Goal: Transaction & Acquisition: Purchase product/service

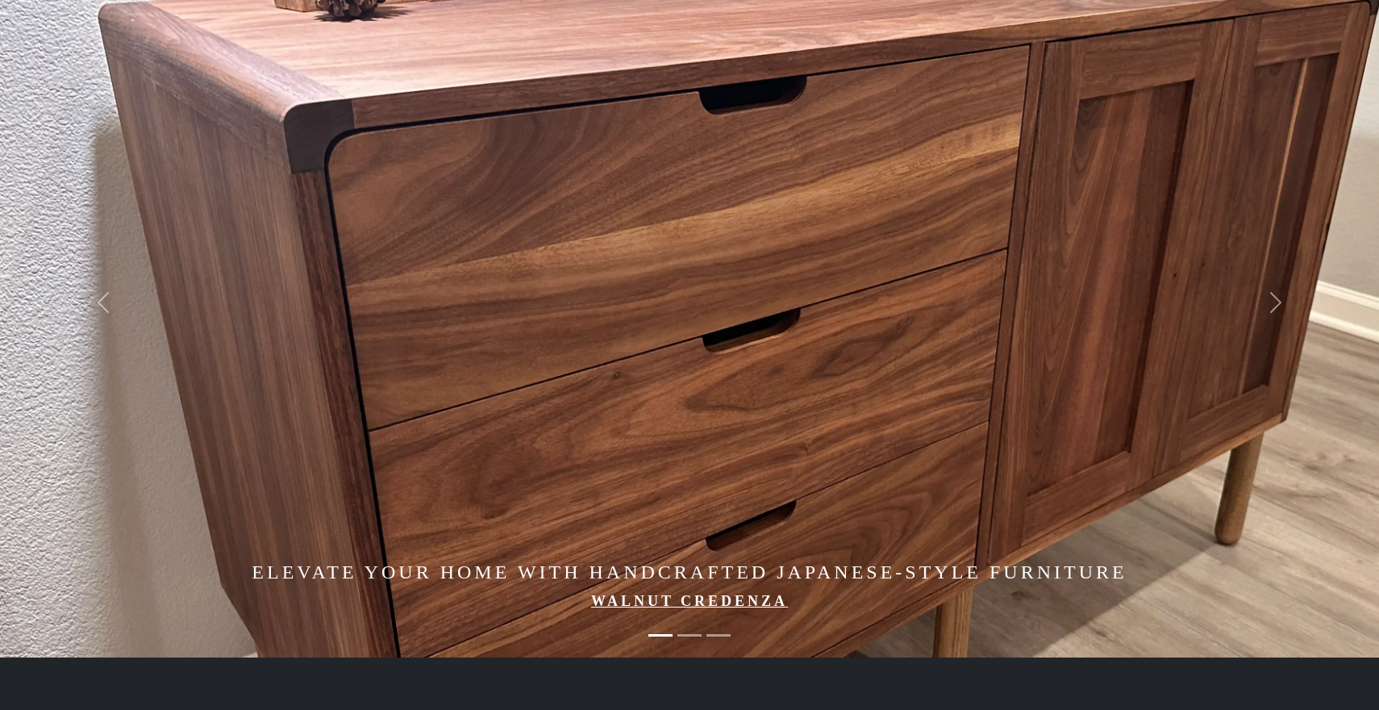
scroll to position [58, 0]
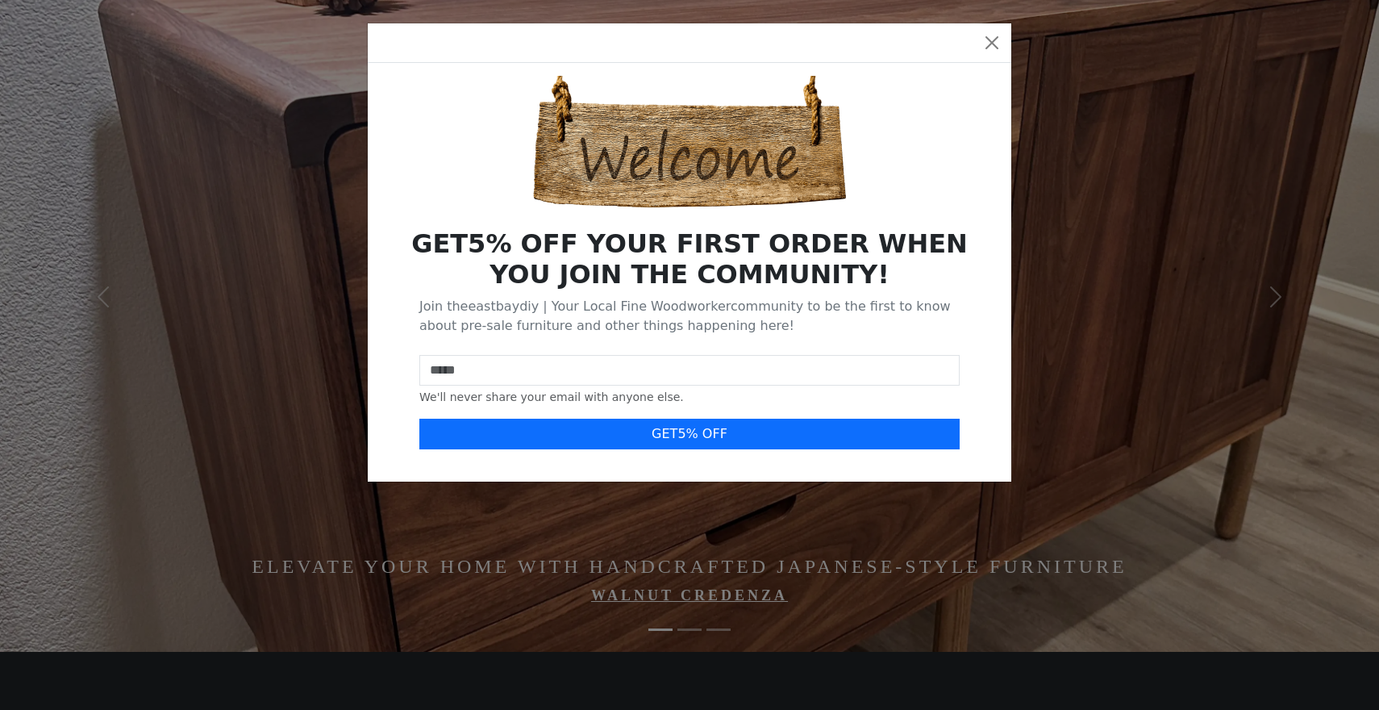
click at [723, 598] on div "GET 5 % OFF YOUR FIRST ORDER WHEN YOU JOIN THE COMMUNITY! Join the eastbaydiy |…" at bounding box center [689, 355] width 1379 height 710
click at [990, 44] on button "Close" at bounding box center [992, 43] width 26 height 26
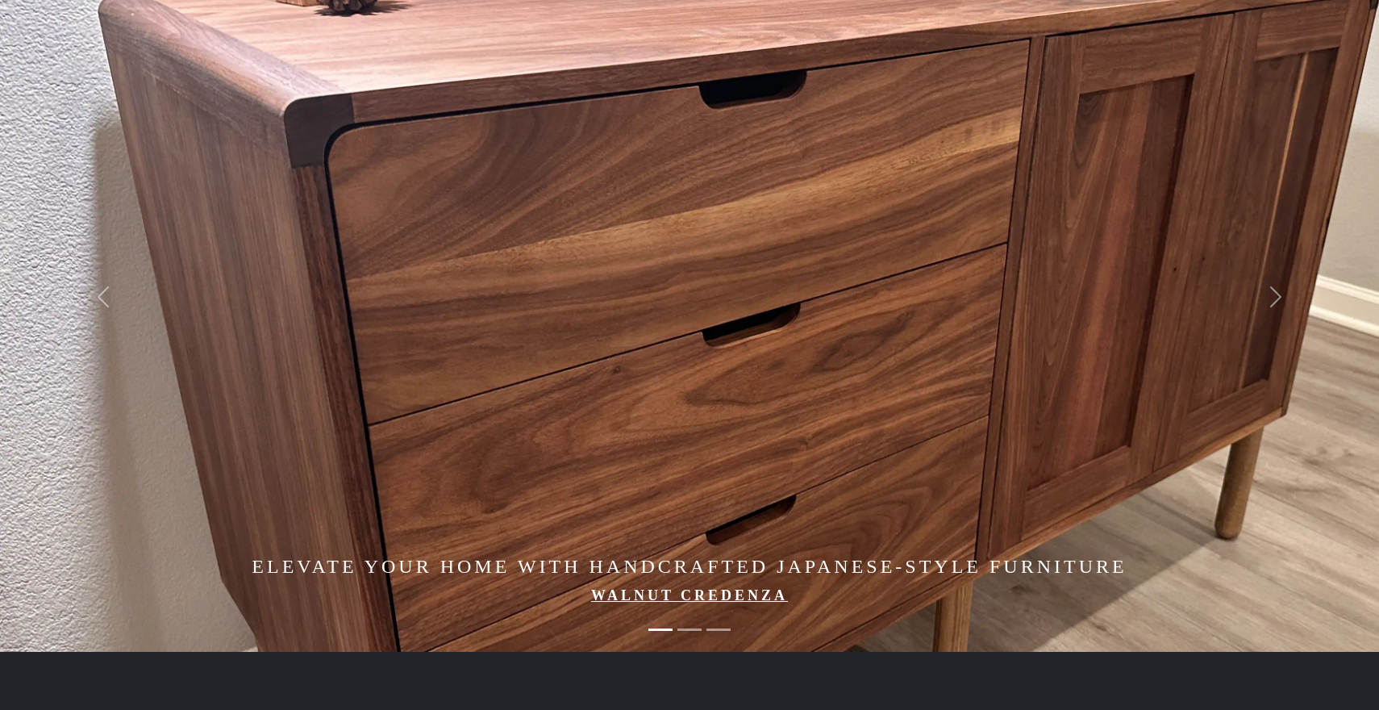
click at [648, 593] on link "Walnut Credenza" at bounding box center [689, 595] width 197 height 16
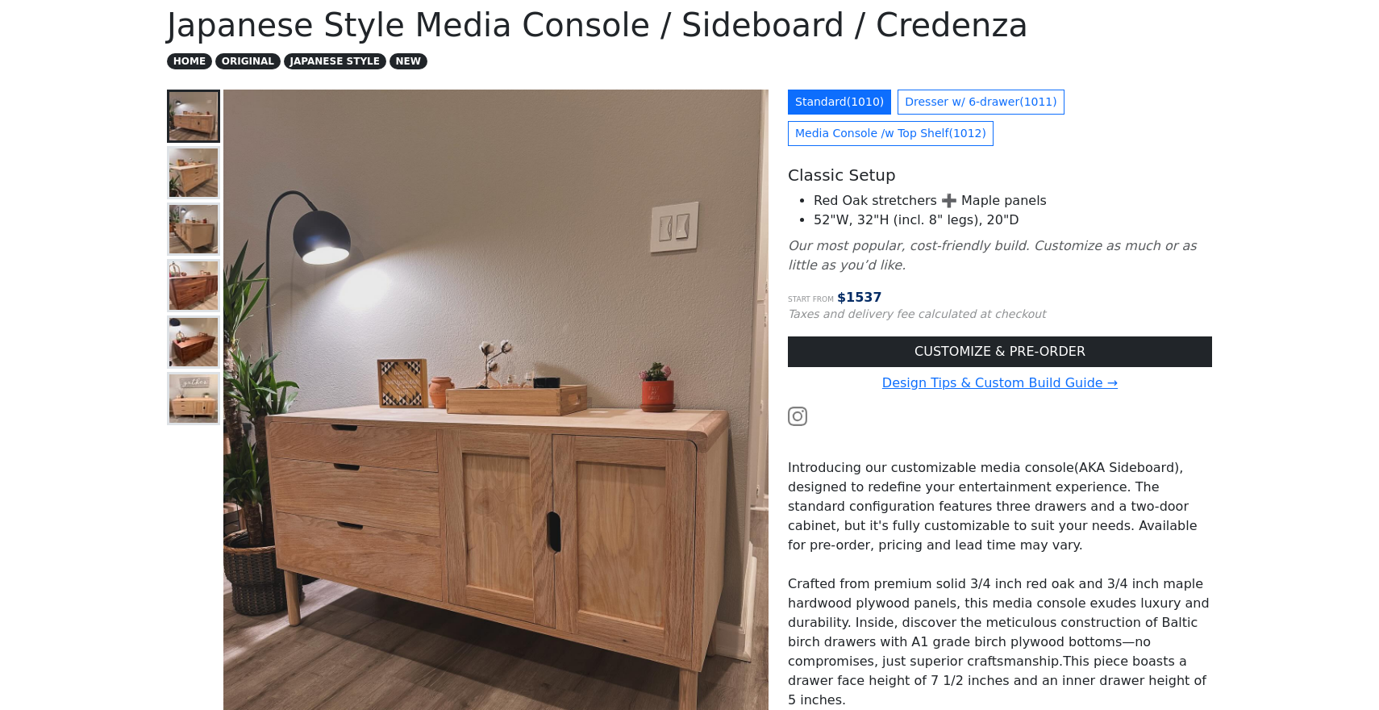
scroll to position [104, 0]
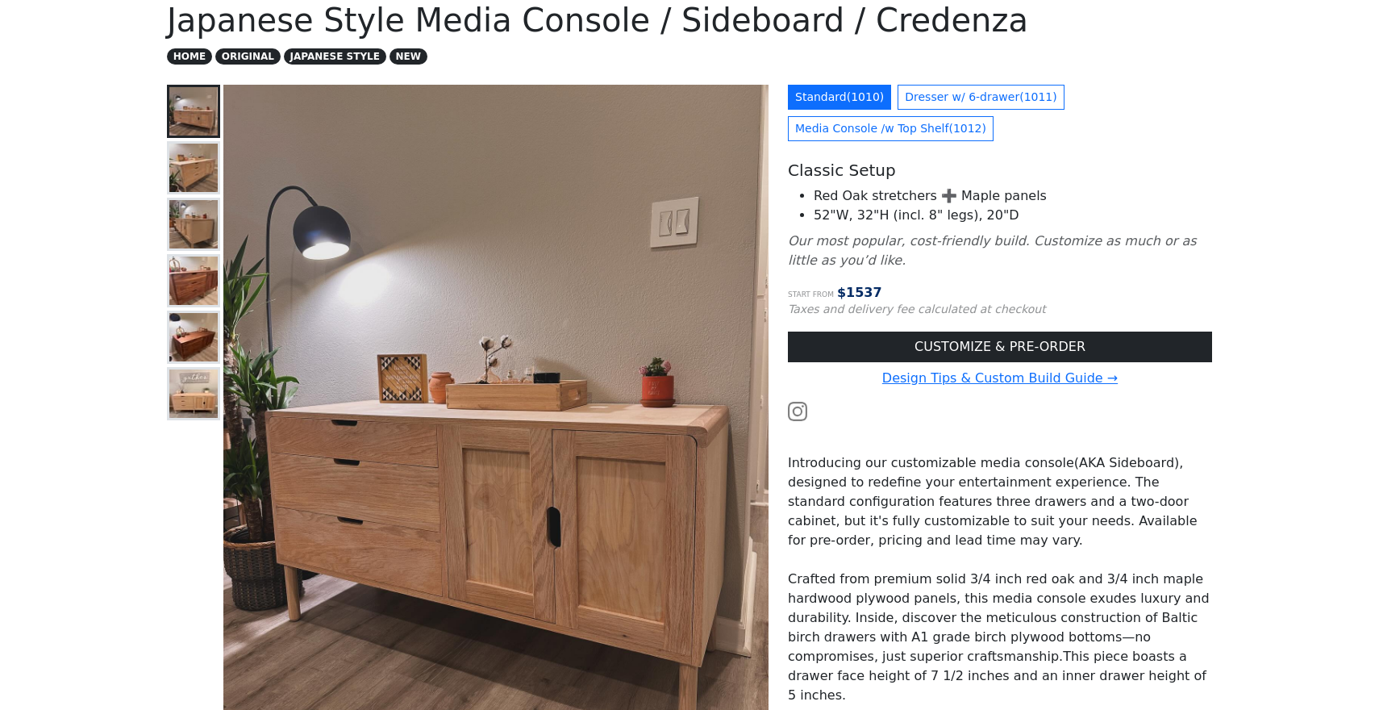
click at [180, 168] on img at bounding box center [193, 168] width 48 height 48
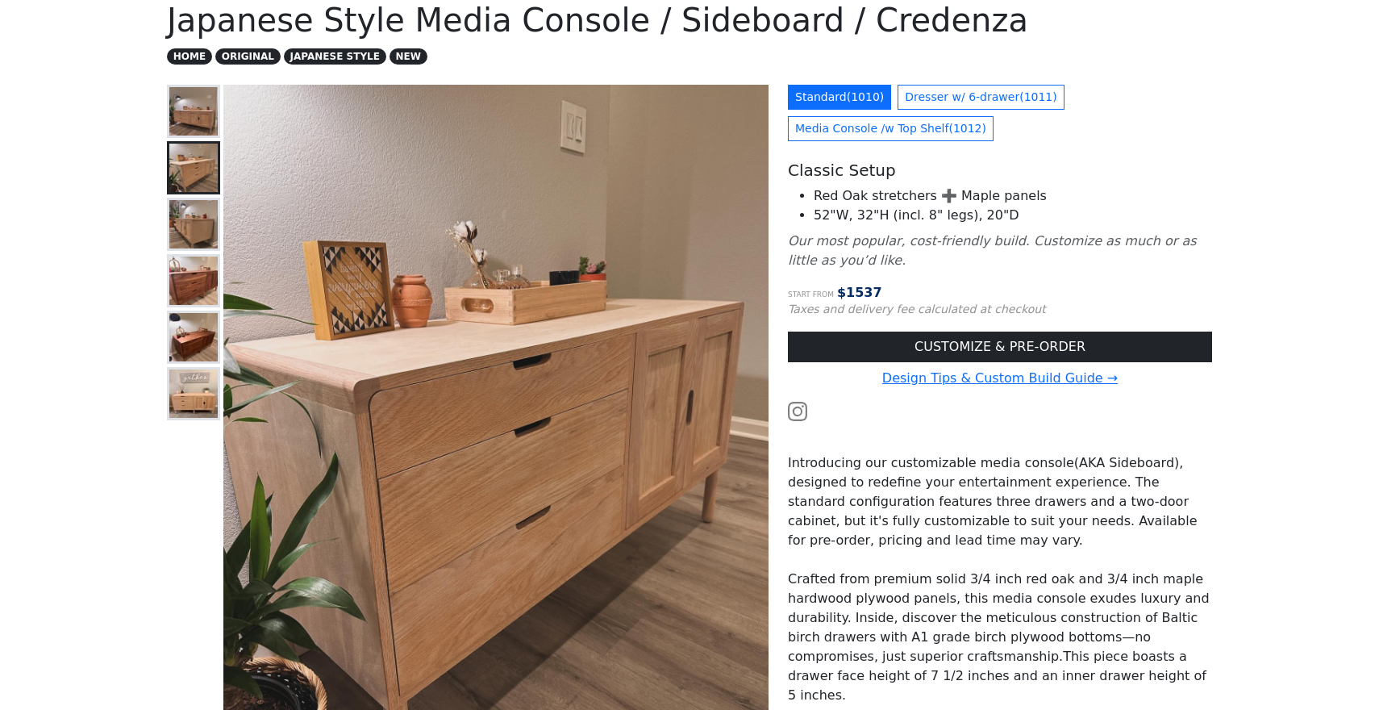
click at [182, 128] on img at bounding box center [193, 111] width 48 height 48
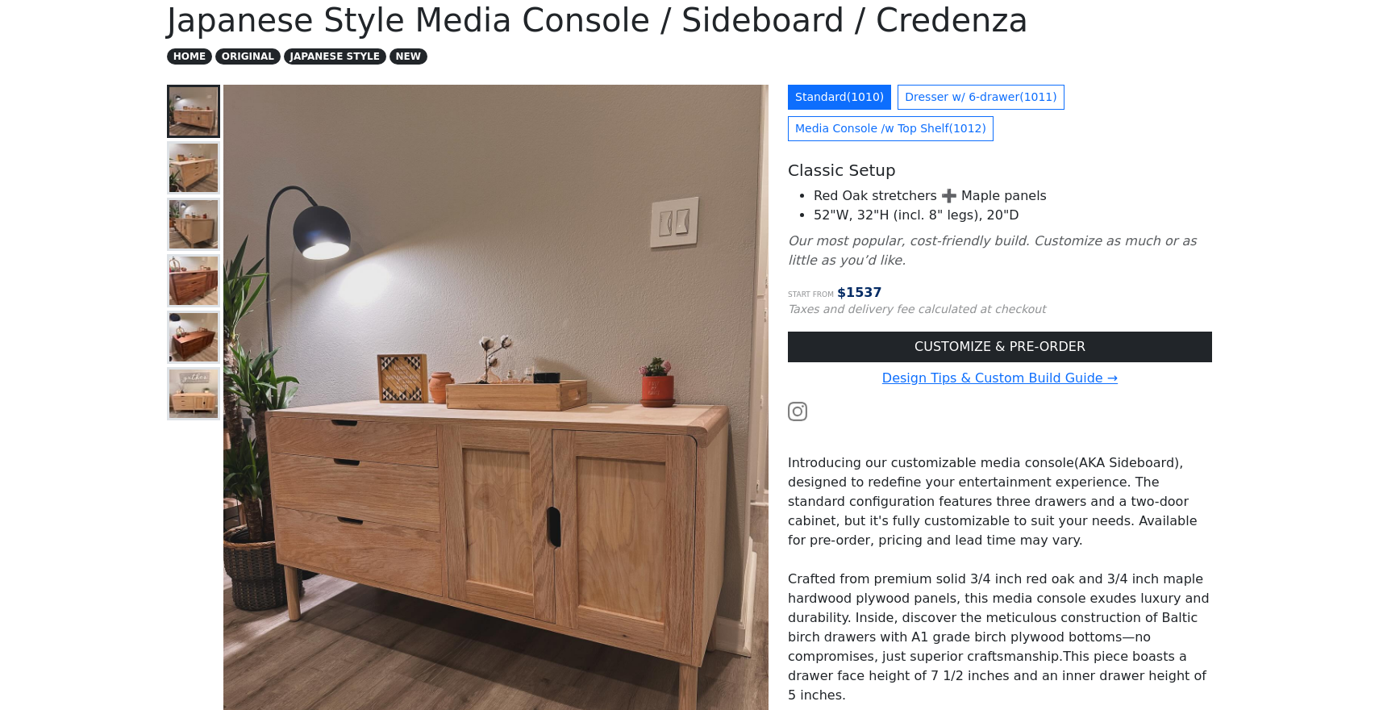
click at [190, 281] on img at bounding box center [193, 280] width 48 height 48
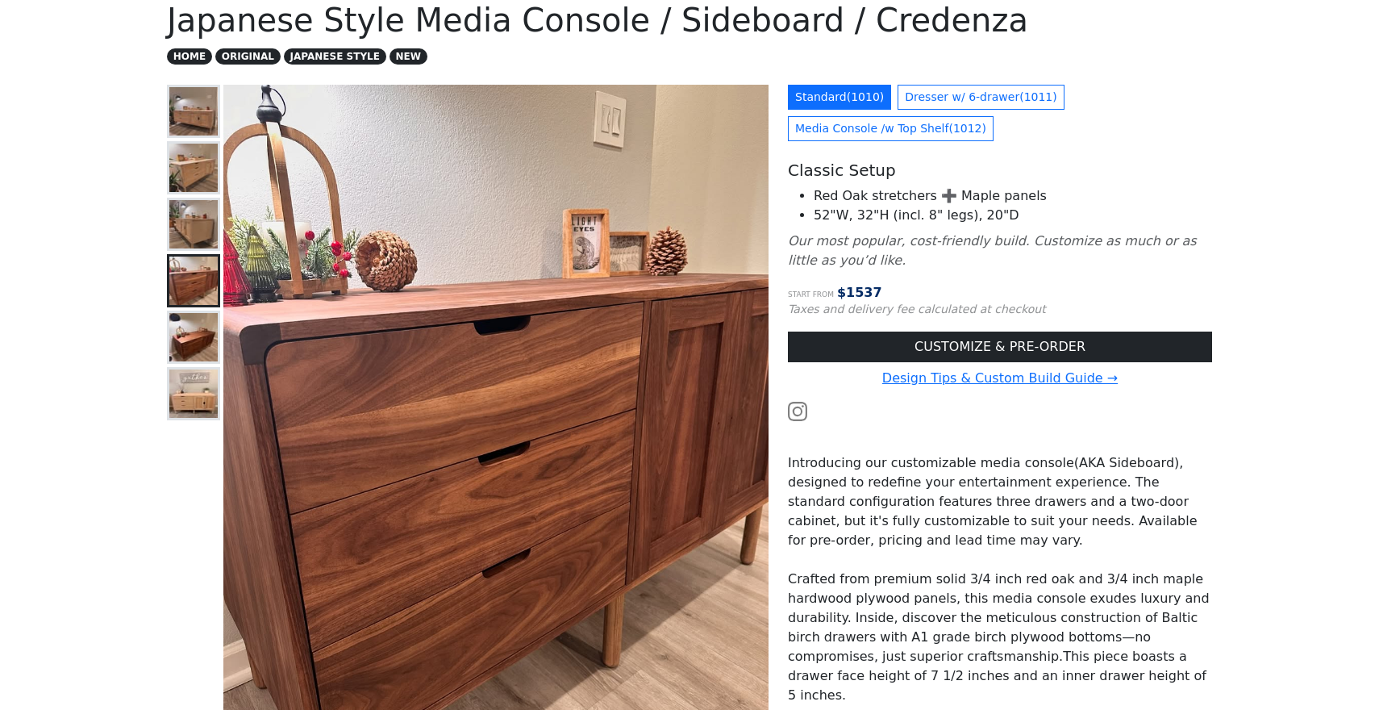
click at [180, 323] on img at bounding box center [193, 337] width 48 height 48
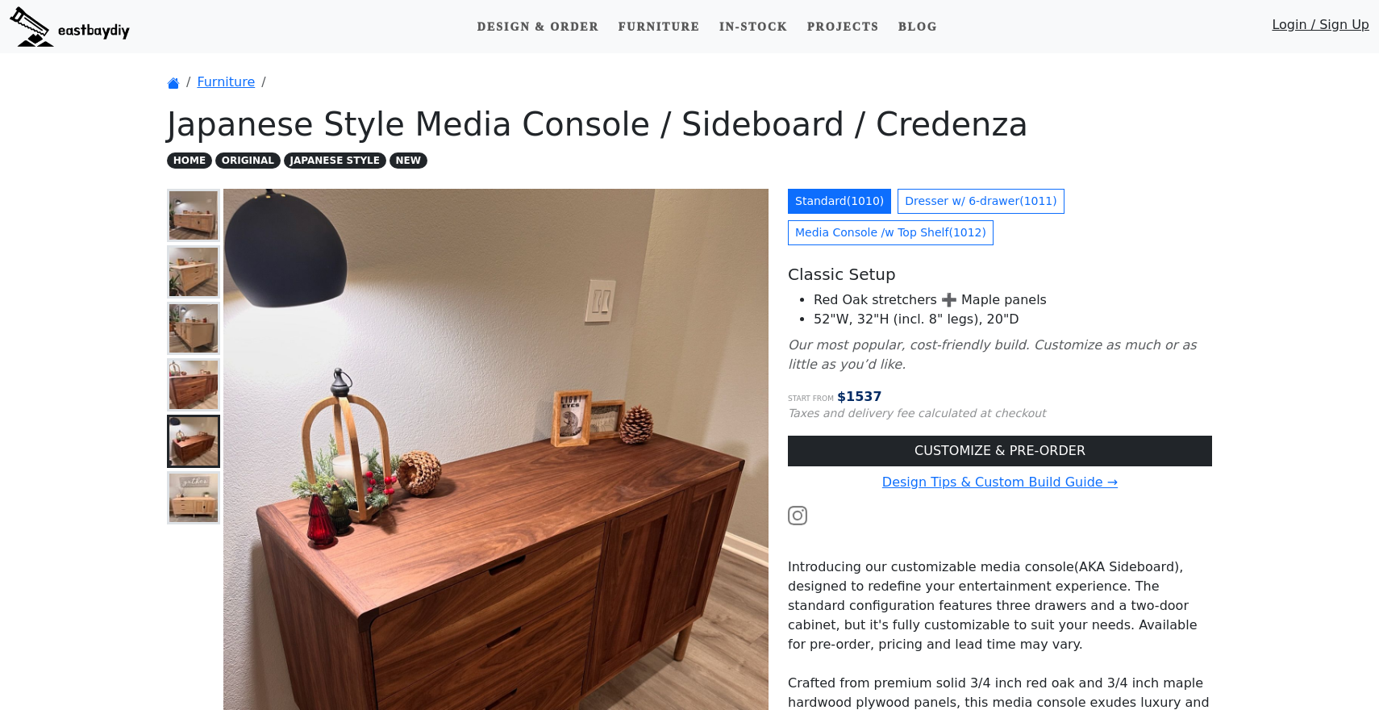
scroll to position [0, 0]
click at [660, 23] on link "Furniture" at bounding box center [659, 27] width 94 height 30
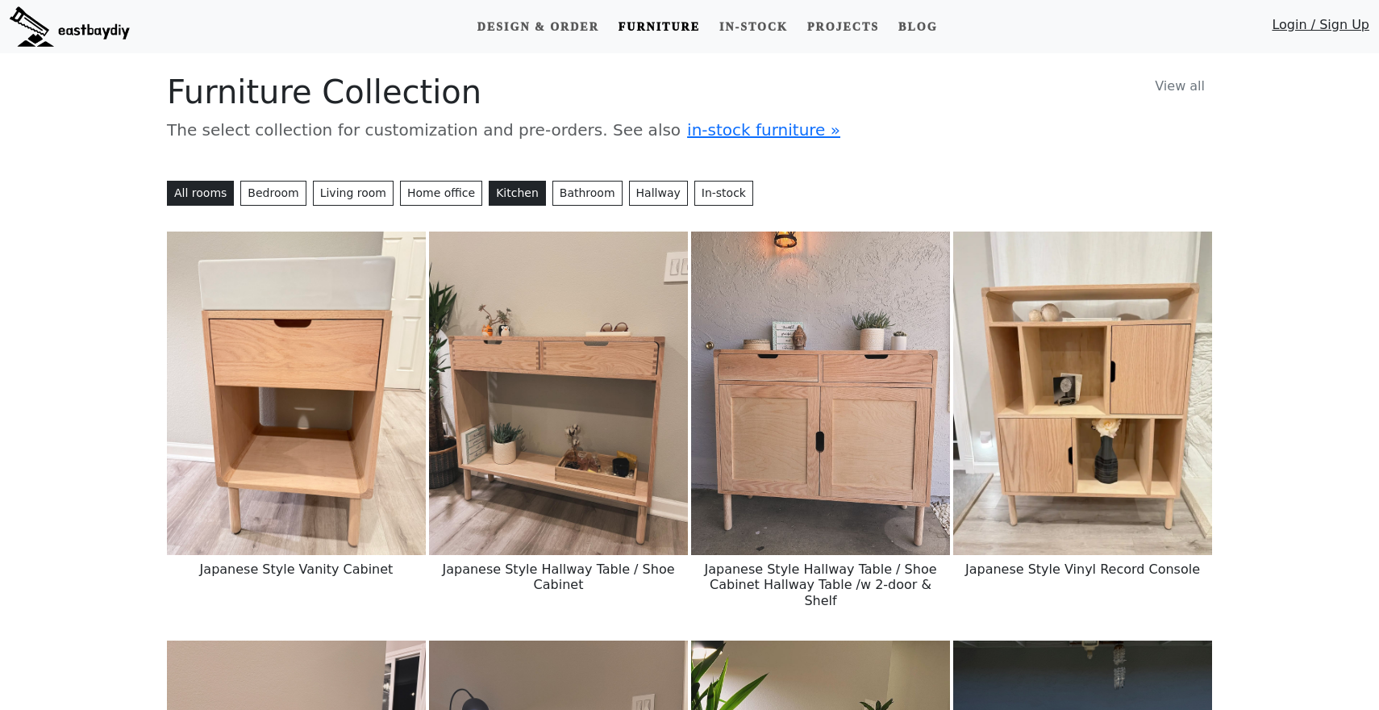
click at [506, 198] on button "Kitchen" at bounding box center [517, 193] width 57 height 25
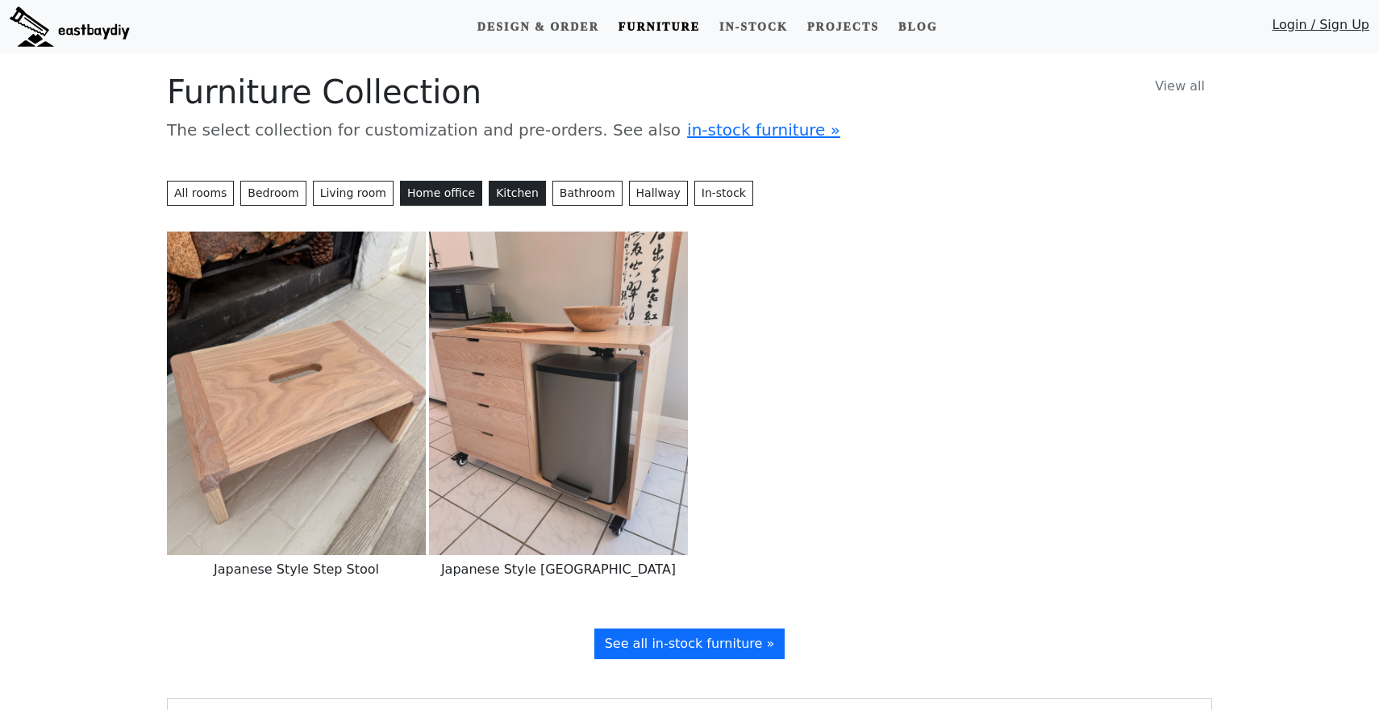
click at [440, 191] on button "Home office" at bounding box center [441, 193] width 82 height 25
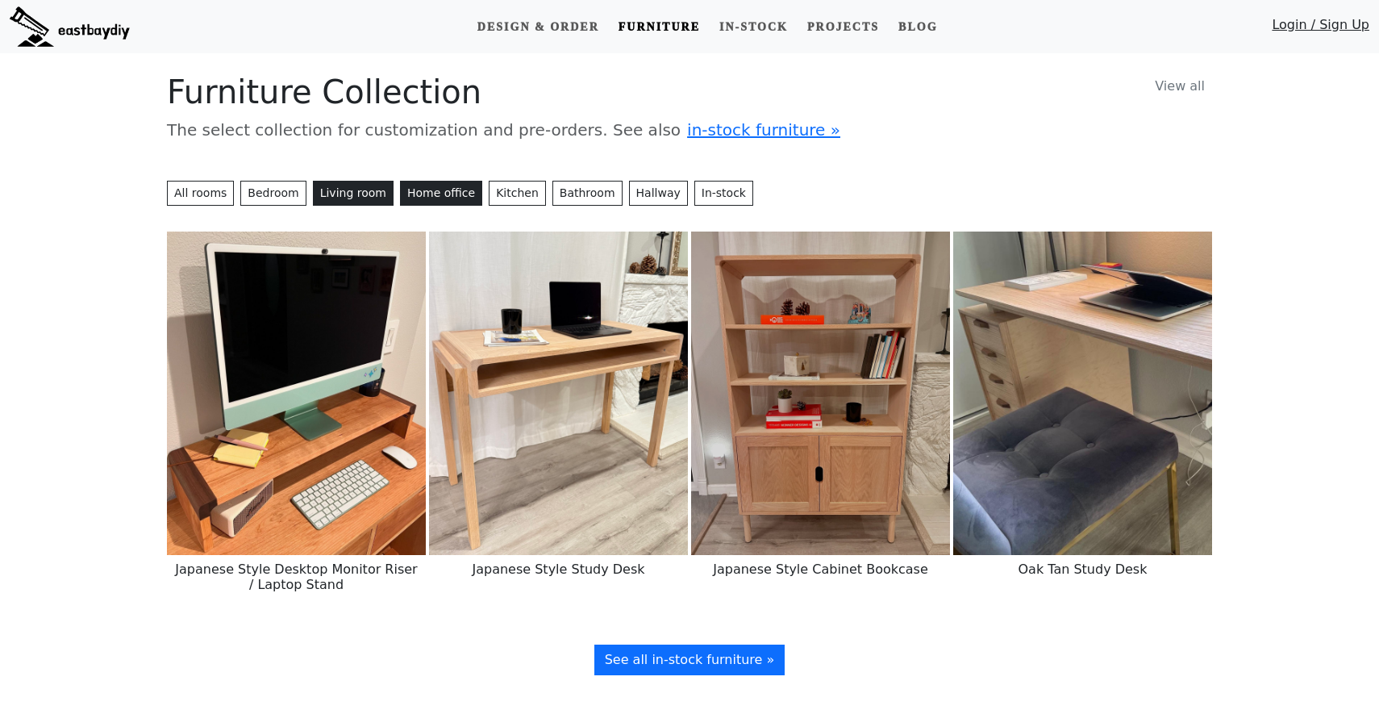
click at [334, 191] on button "Living room" at bounding box center [353, 193] width 81 height 25
